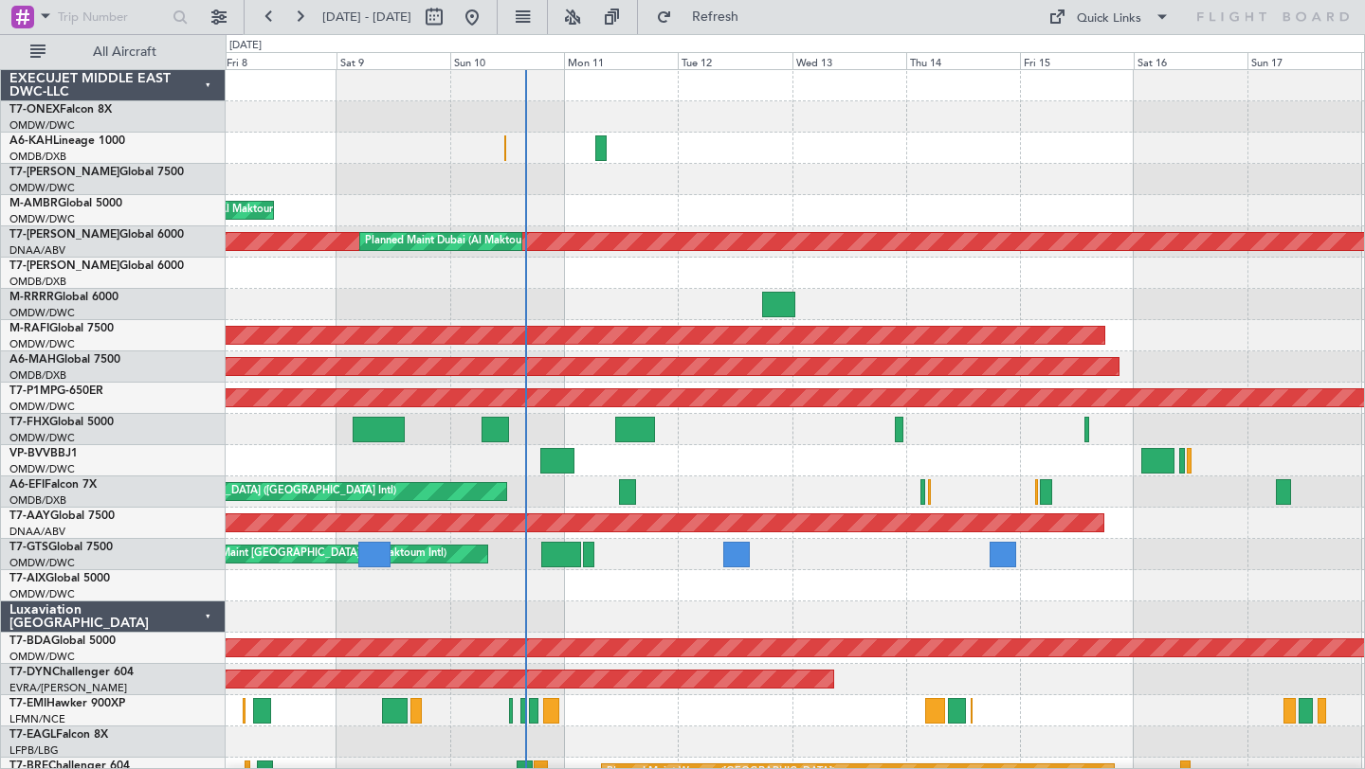
click at [806, 290] on div "Planned Maint [GEOGRAPHIC_DATA] ([GEOGRAPHIC_DATA]) Unplanned Maint [GEOGRAPHIC…" at bounding box center [795, 648] width 1138 height 1157
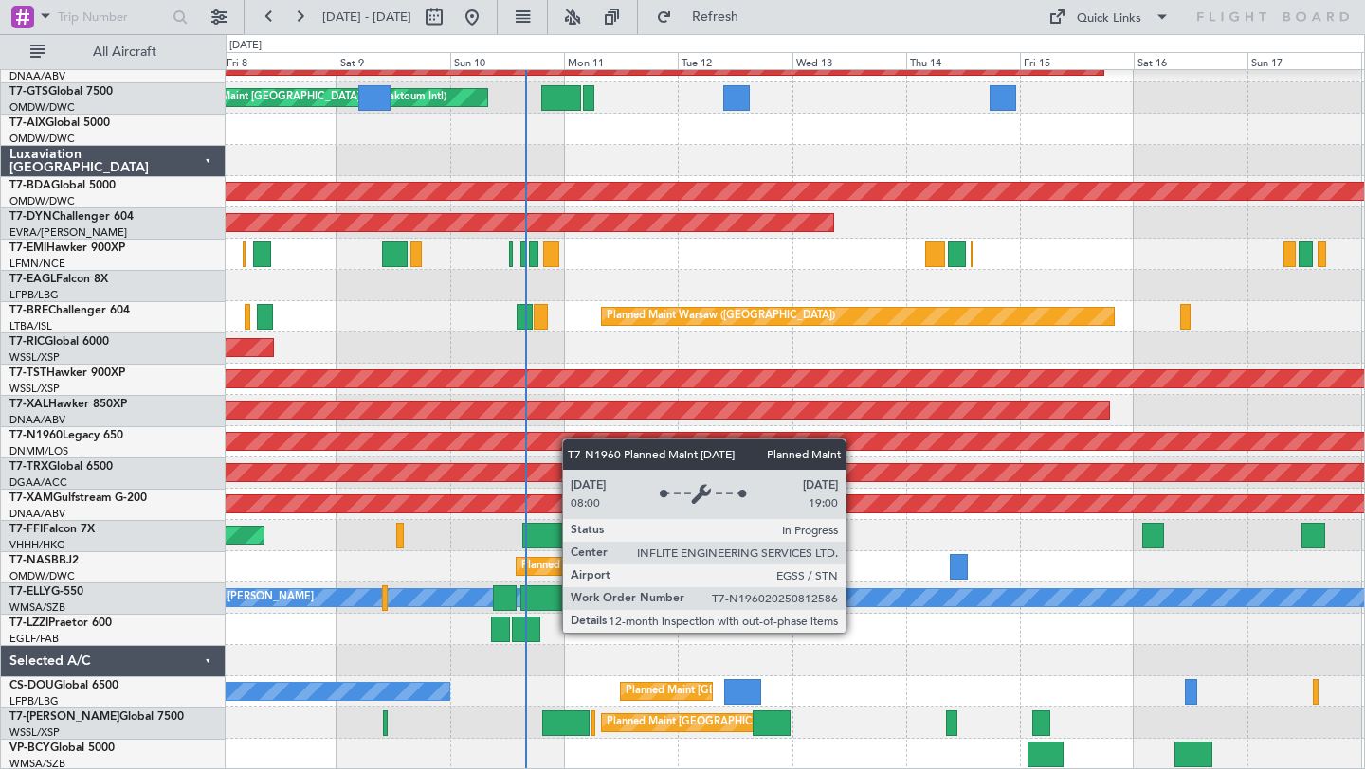
scroll to position [457, 0]
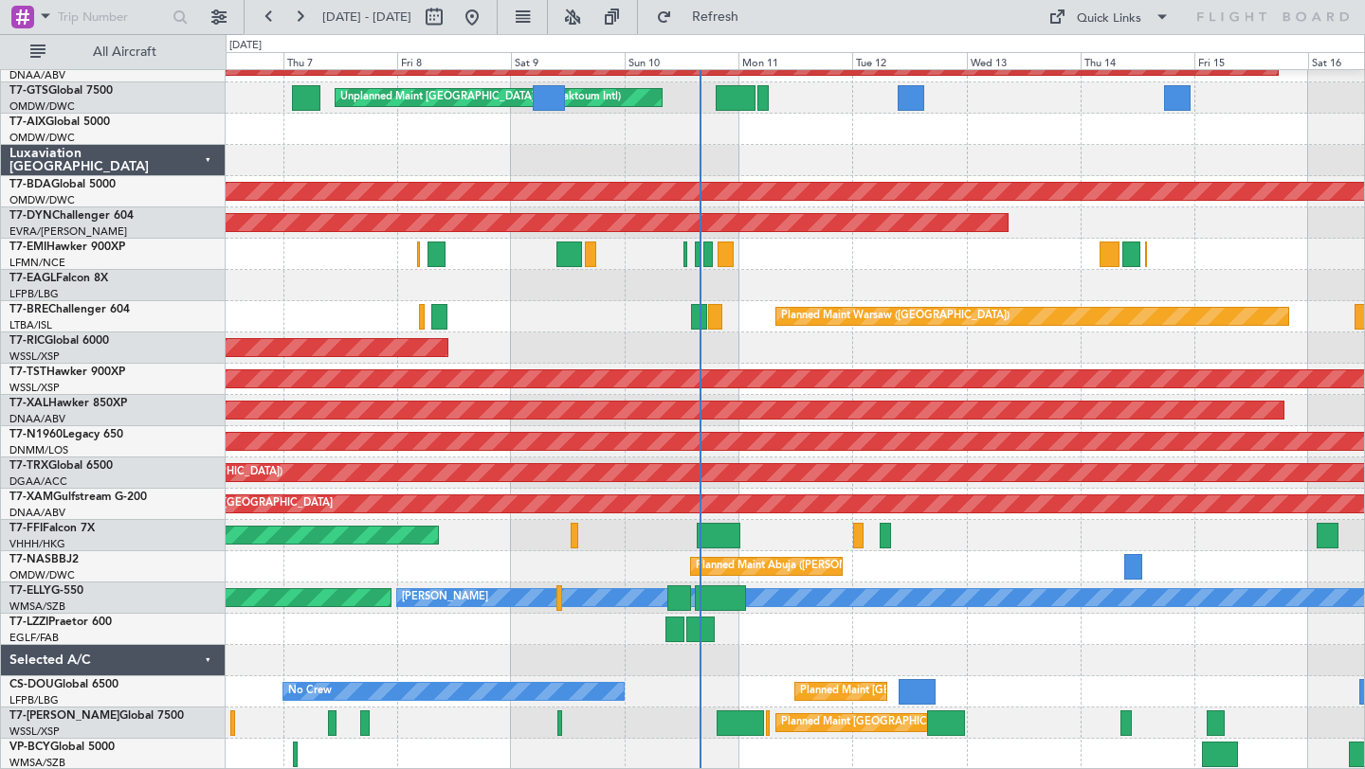
click at [504, 331] on div "Unplanned Maint [GEOGRAPHIC_DATA] ([GEOGRAPHIC_DATA] Intl) Unplanned Maint [GEO…" at bounding box center [795, 191] width 1138 height 1157
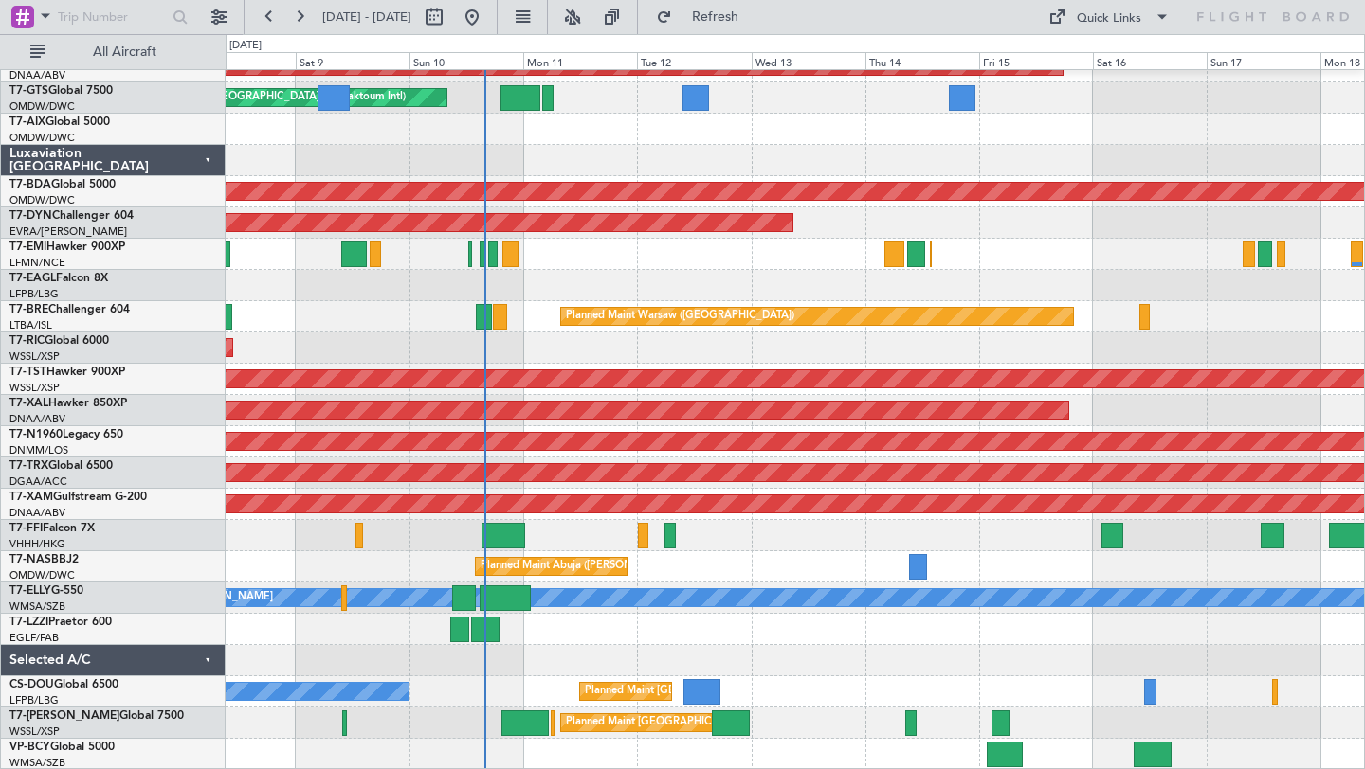
click at [472, 326] on div "Unplanned Maint [GEOGRAPHIC_DATA] ([GEOGRAPHIC_DATA] Intl) Unplanned Maint [GEO…" at bounding box center [795, 191] width 1138 height 1157
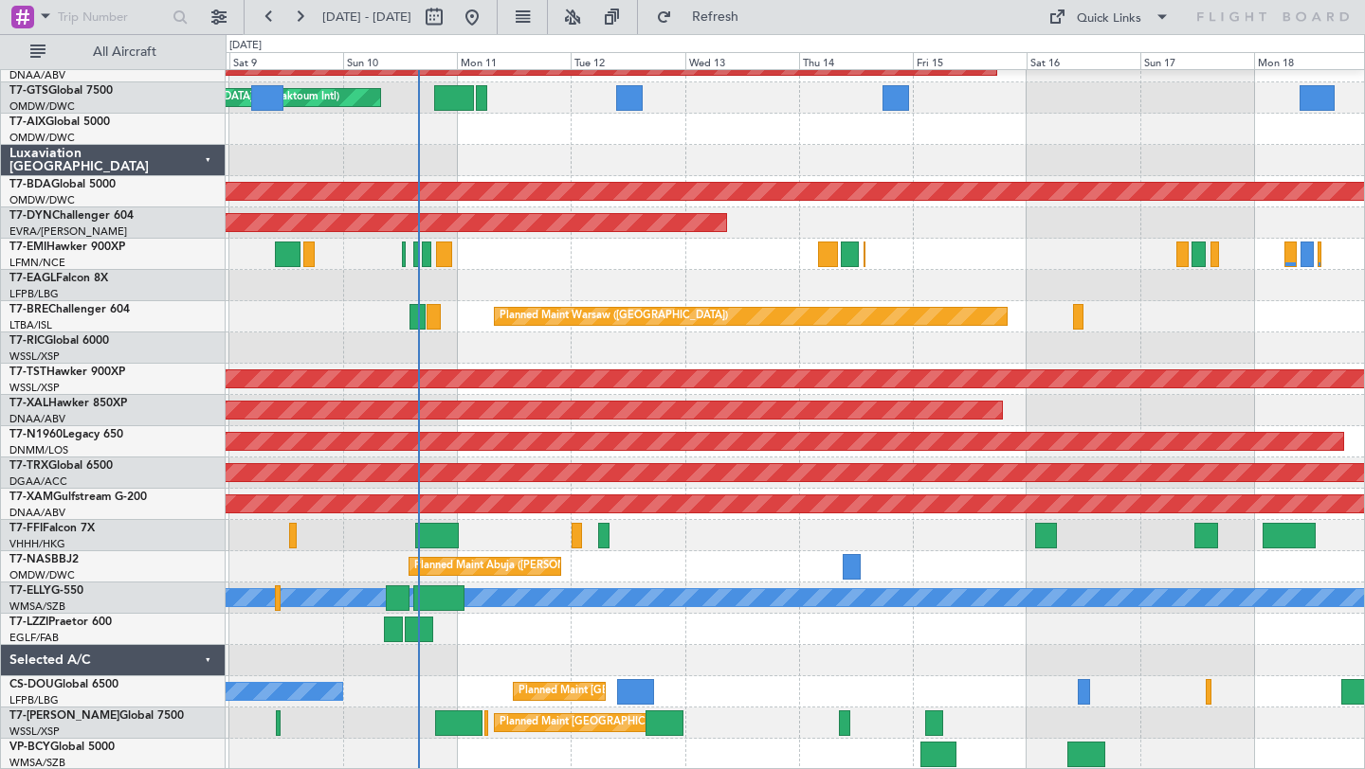
click at [595, 633] on div at bounding box center [795, 629] width 1138 height 31
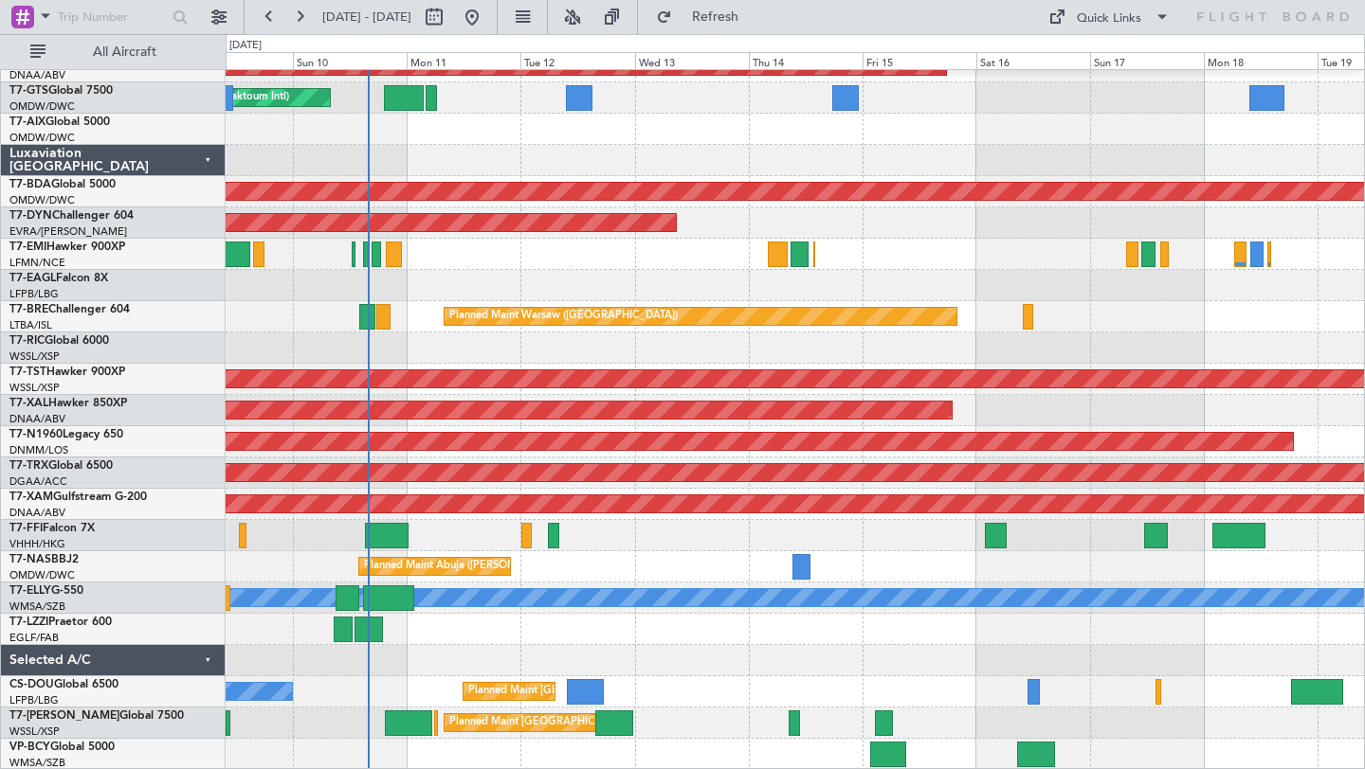
click at [813, 671] on div at bounding box center [795, 660] width 1138 height 31
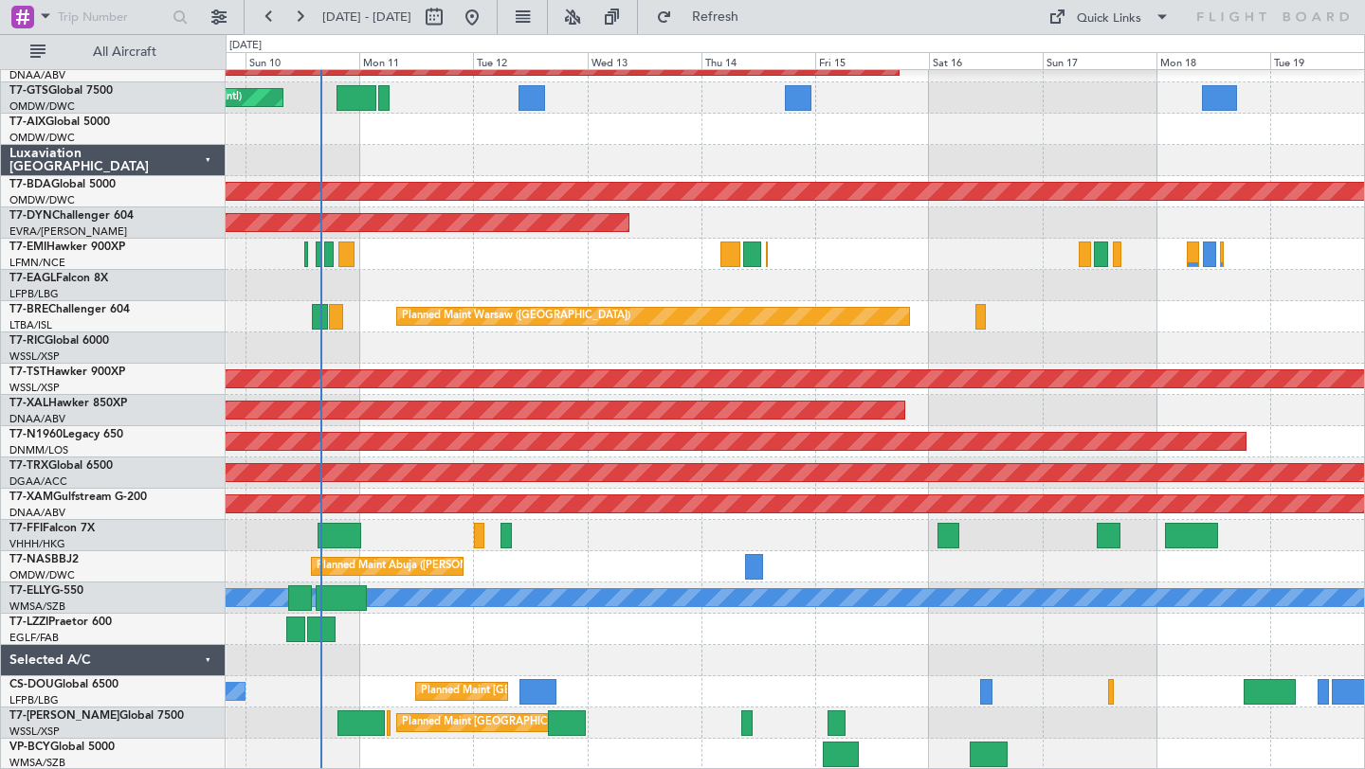
click at [837, 653] on div at bounding box center [795, 660] width 1138 height 31
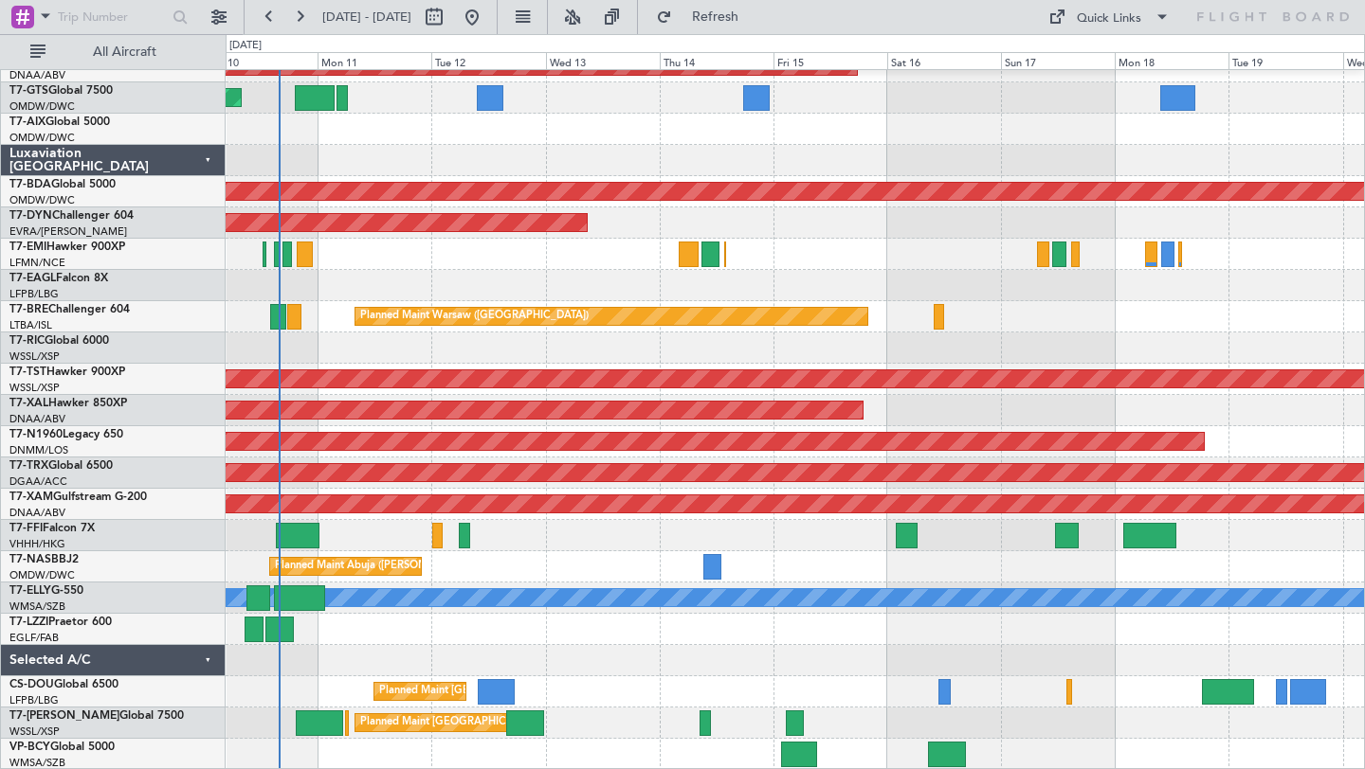
click at [1025, 647] on div at bounding box center [795, 660] width 1138 height 31
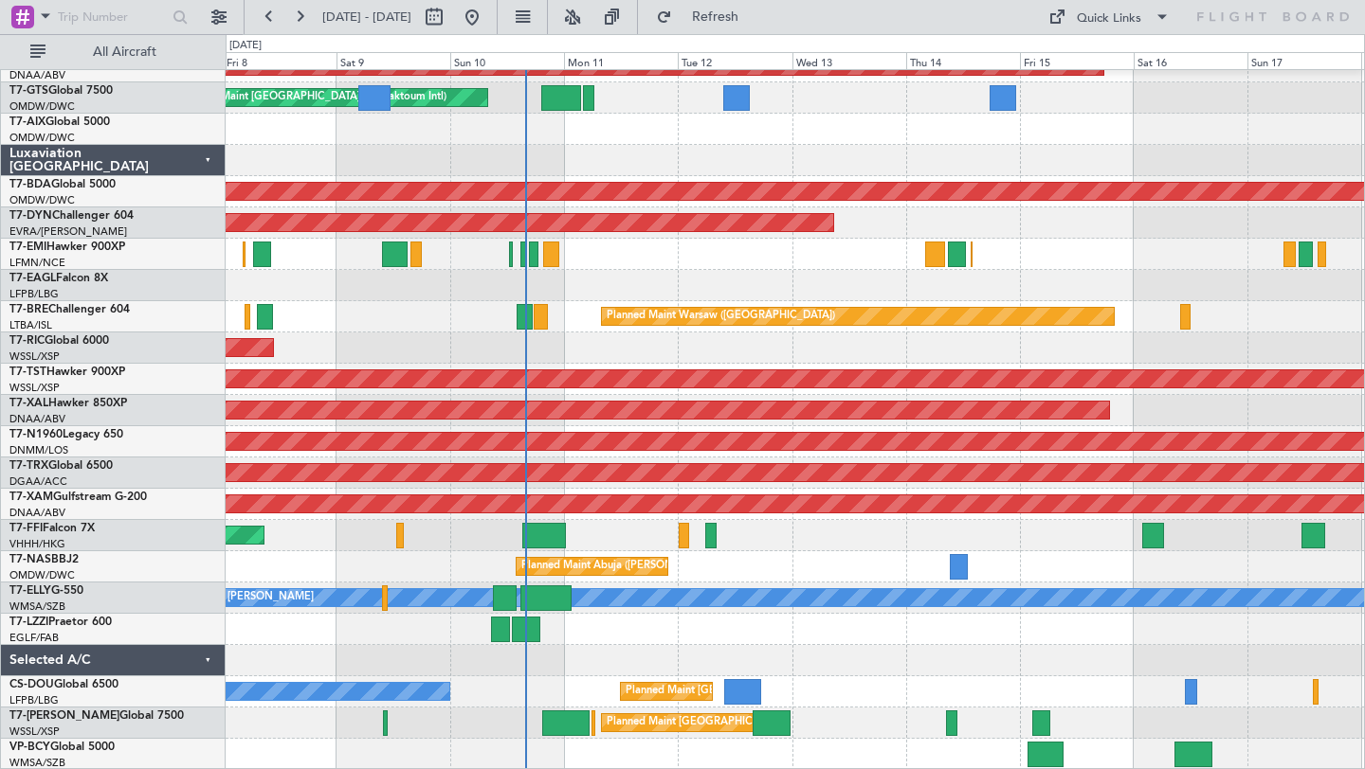
click at [1049, 627] on div at bounding box center [795, 629] width 1138 height 31
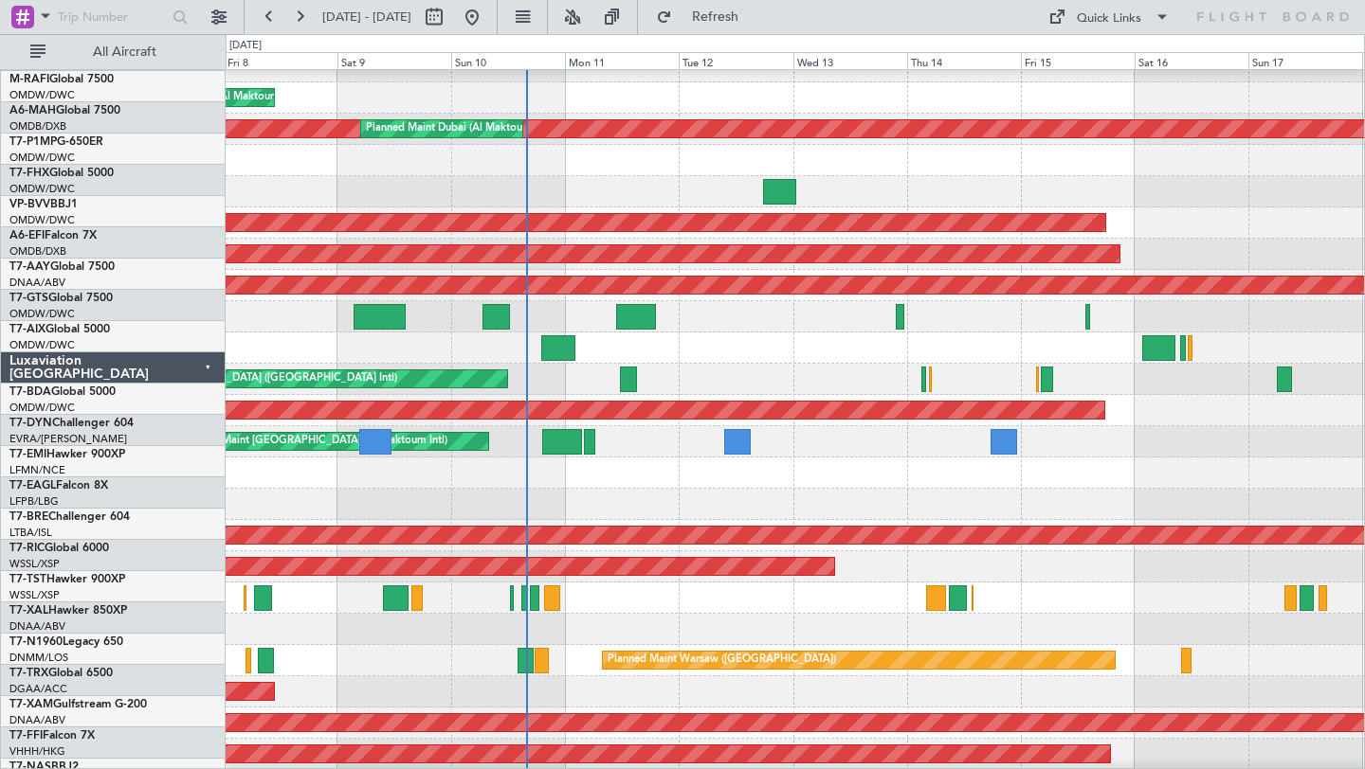
scroll to position [0, 0]
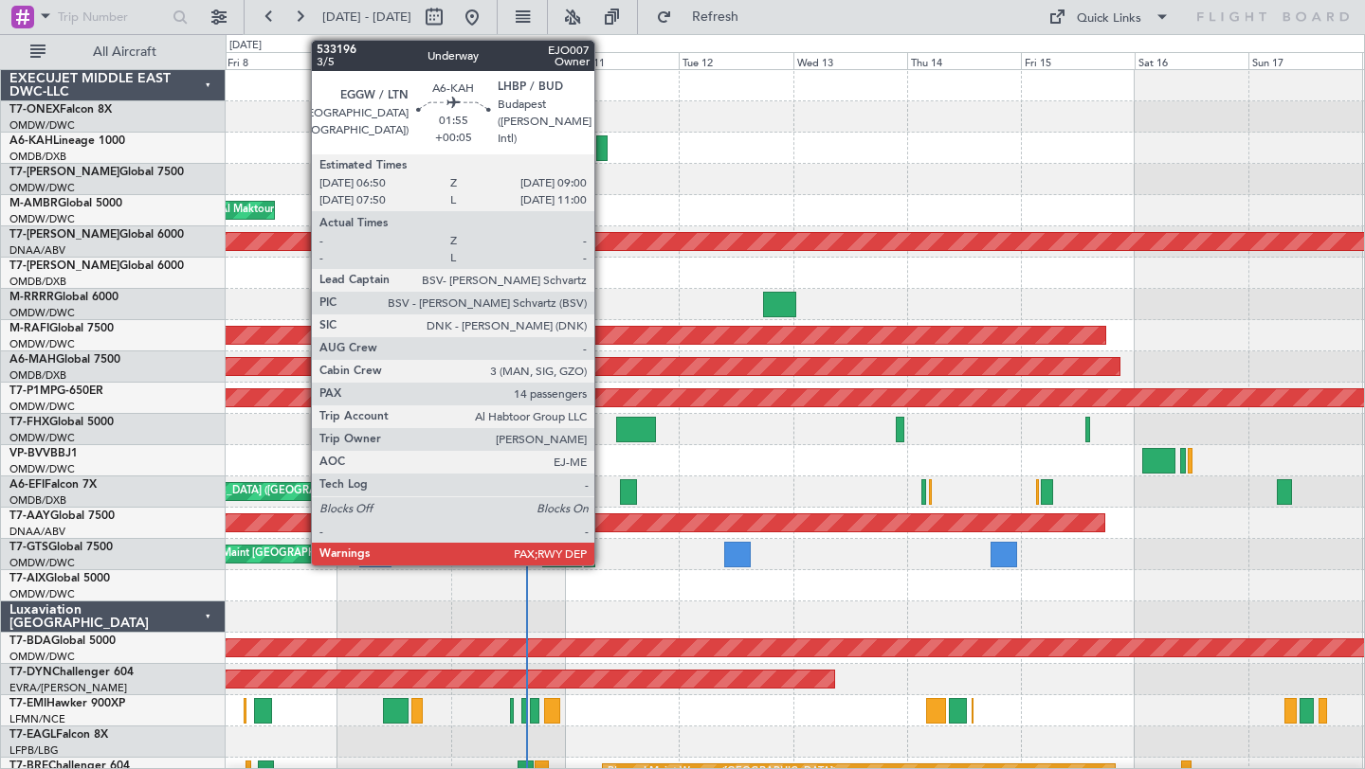
click at [603, 142] on div at bounding box center [601, 149] width 10 height 26
